Goal: Find specific page/section: Find specific page/section

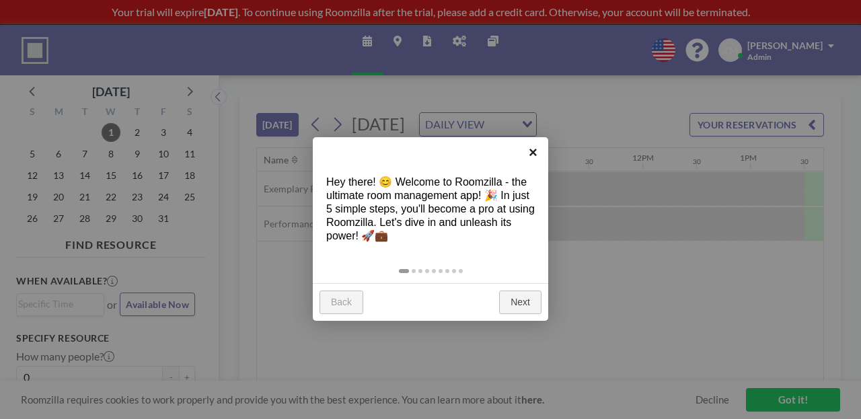
scroll to position [0, 1137]
click at [537, 152] on link "×" at bounding box center [533, 152] width 30 height 30
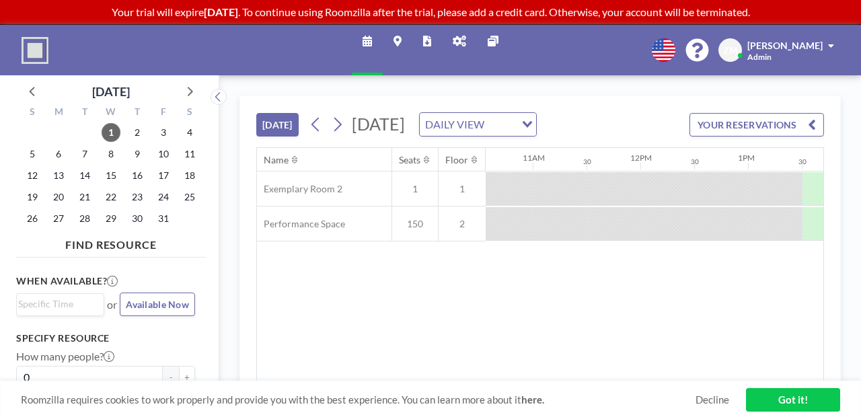
click at [453, 38] on icon at bounding box center [459, 41] width 13 height 11
click at [433, 32] on link "Reports" at bounding box center [427, 50] width 30 height 50
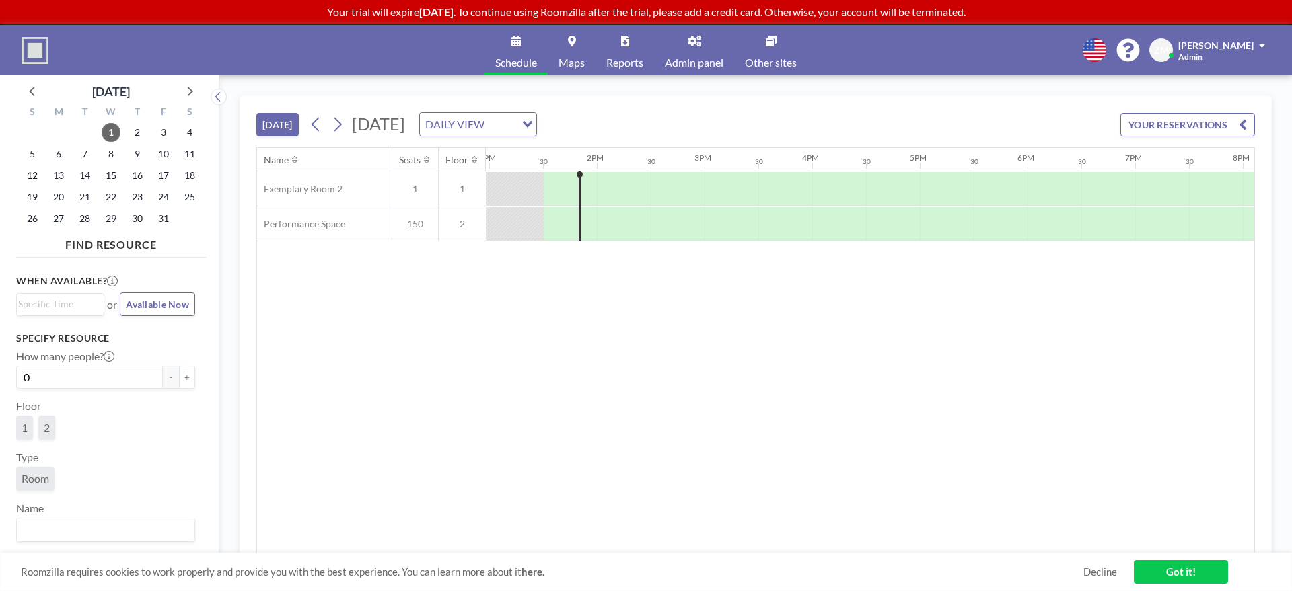
scroll to position [0, 1399]
click at [694, 46] on icon at bounding box center [693, 41] width 13 height 11
